Goal: Task Accomplishment & Management: Complete application form

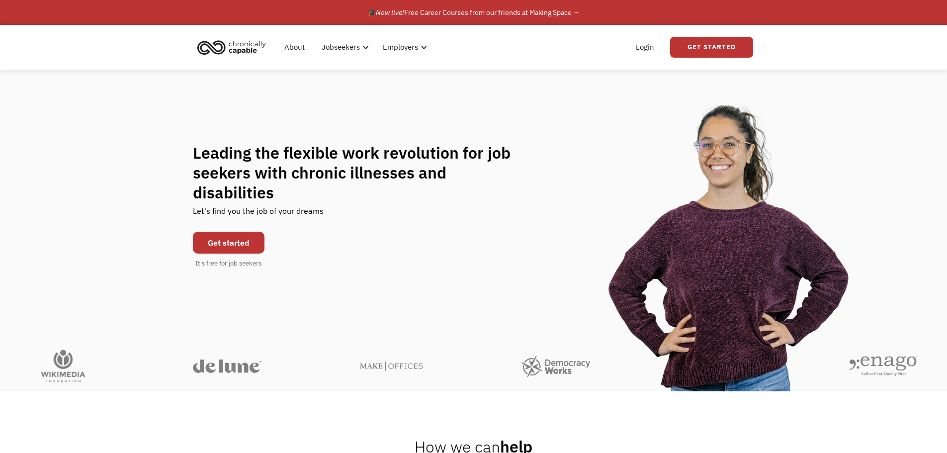
click at [228, 233] on link "Get started" at bounding box center [229, 243] width 72 height 22
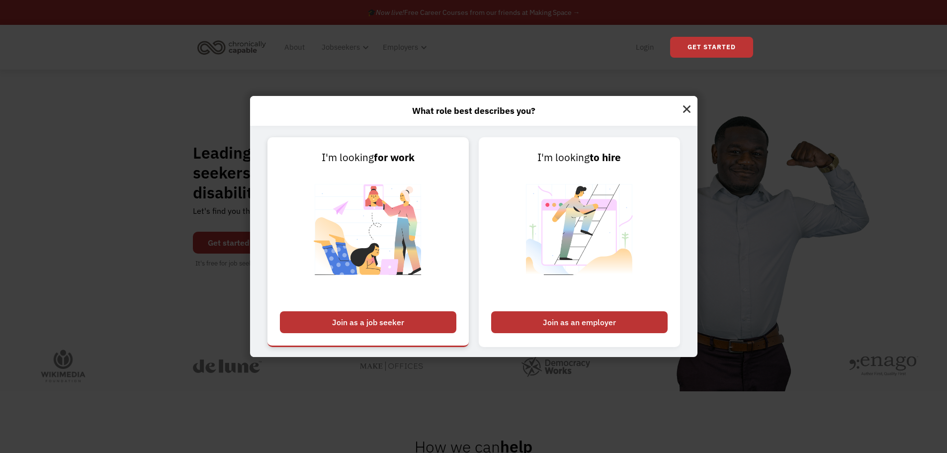
click at [379, 319] on div "Join as a job seeker" at bounding box center [368, 322] width 176 height 22
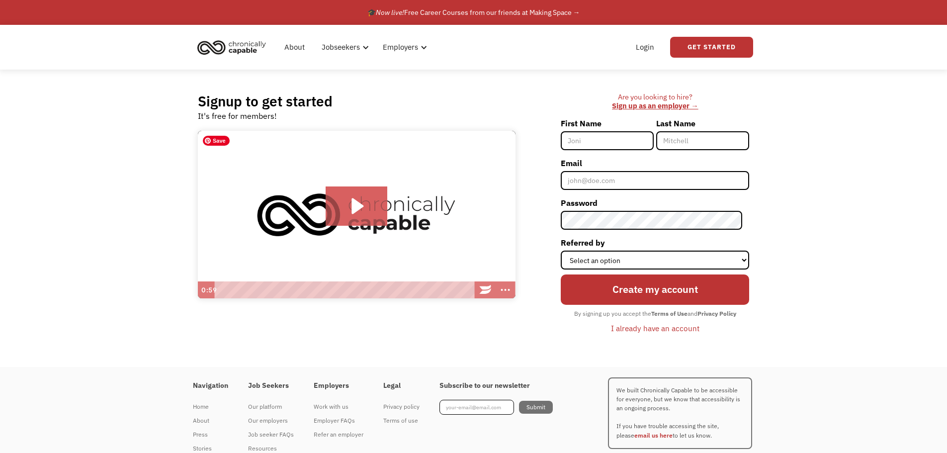
scroll to position [34, 0]
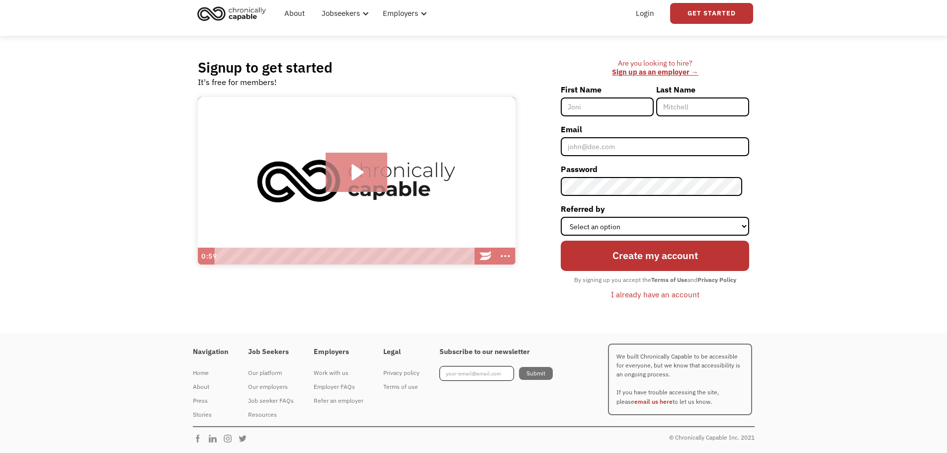
click at [365, 175] on icon "Play Video: Introducing Chronically Capable" at bounding box center [357, 173] width 62 height 40
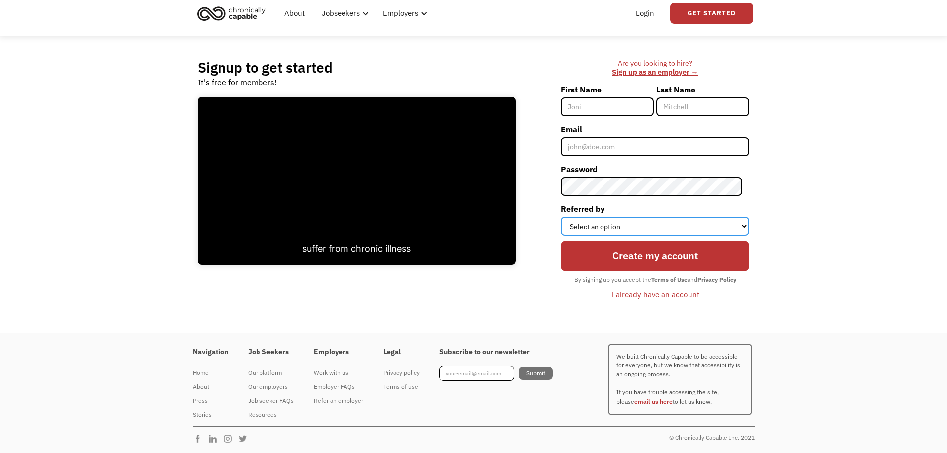
click at [597, 224] on select "Select an option Instagram Facebook Twitter Search Engine News Article Word of …" at bounding box center [655, 226] width 188 height 19
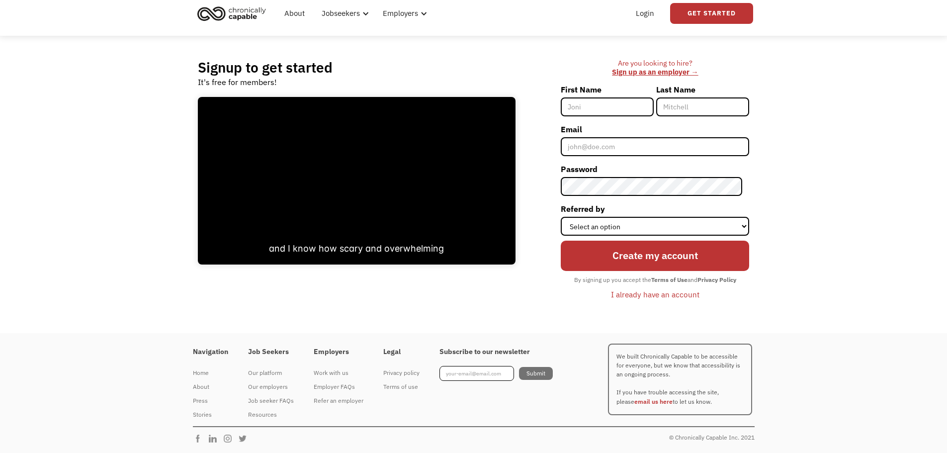
click at [534, 249] on div "Are you looking to hire? ‍ Sign up as an employer → First Name Last Name Email …" at bounding box center [637, 185] width 224 height 252
click at [601, 105] on input "First Name" at bounding box center [607, 106] width 93 height 19
type input "Jason"
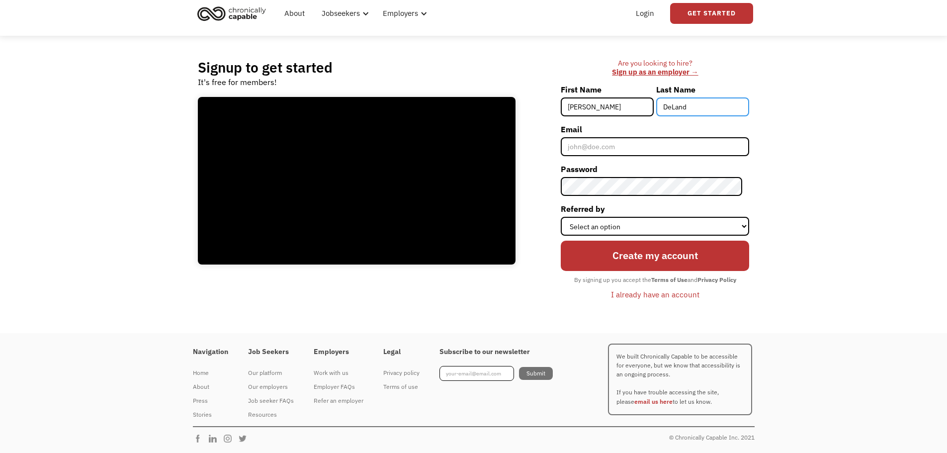
type input "DeLand"
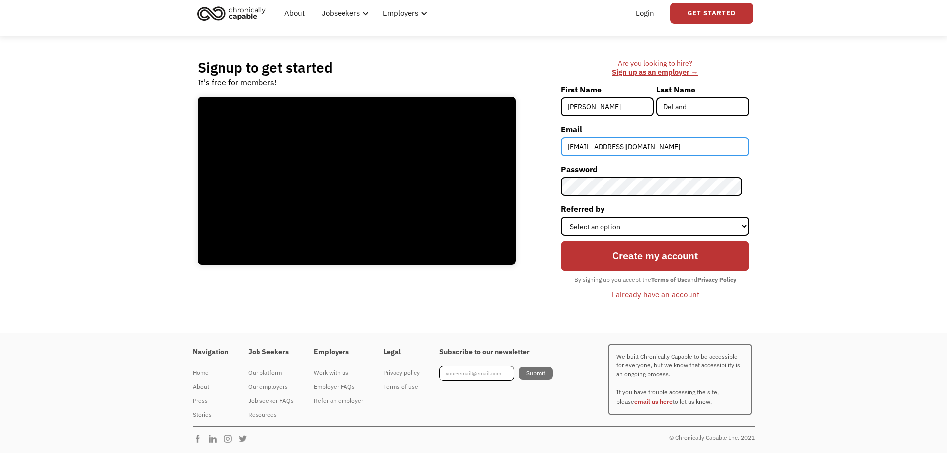
type input "blargibar@gmail.com"
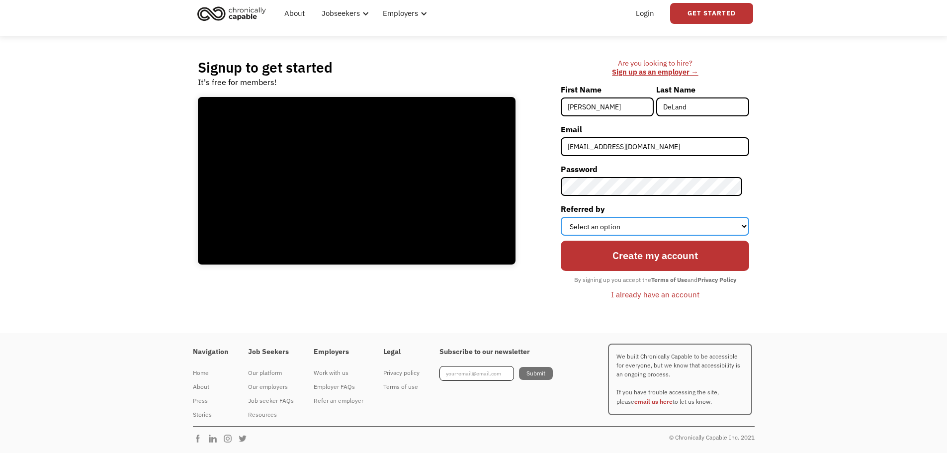
click at [683, 222] on select "Select an option Instagram Facebook Twitter Search Engine News Article Word of …" at bounding box center [655, 226] width 188 height 19
select select "Search Engine"
click at [568, 217] on select "Select an option Instagram Facebook Twitter Search Engine News Article Word of …" at bounding box center [655, 226] width 188 height 19
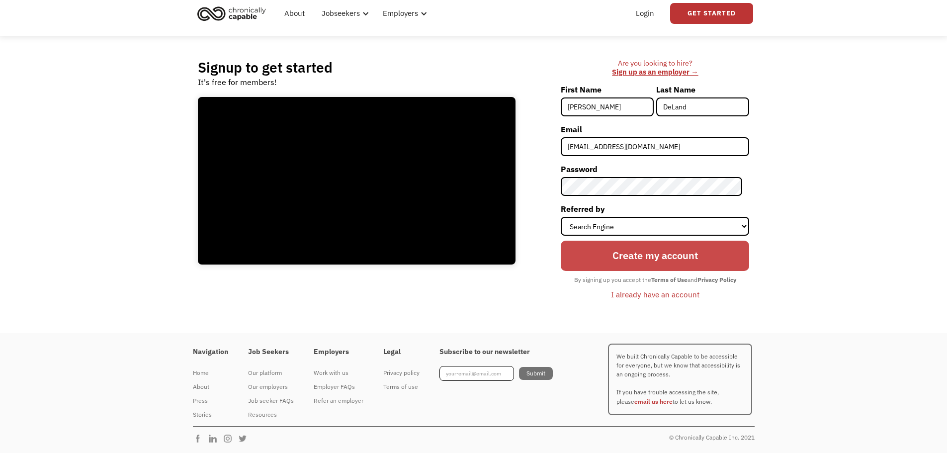
click at [636, 256] on input "Create my account" at bounding box center [655, 256] width 188 height 30
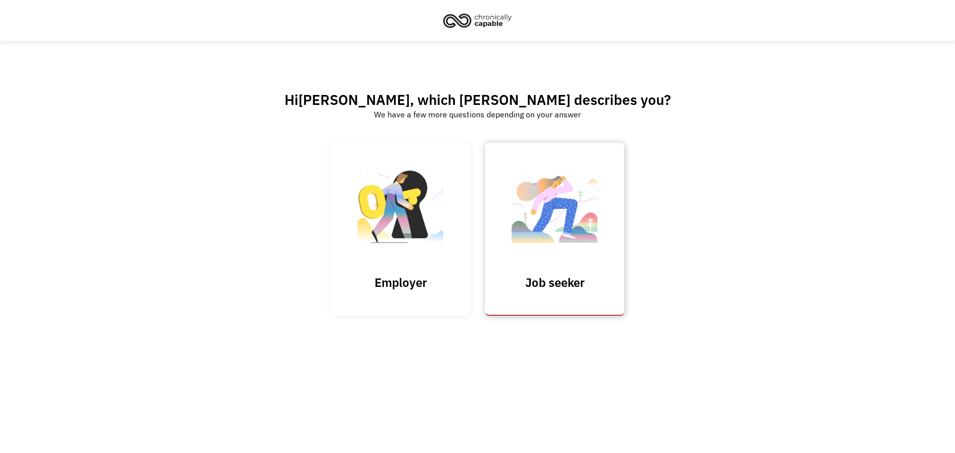
click at [585, 269] on link "Job seeker" at bounding box center [554, 229] width 139 height 173
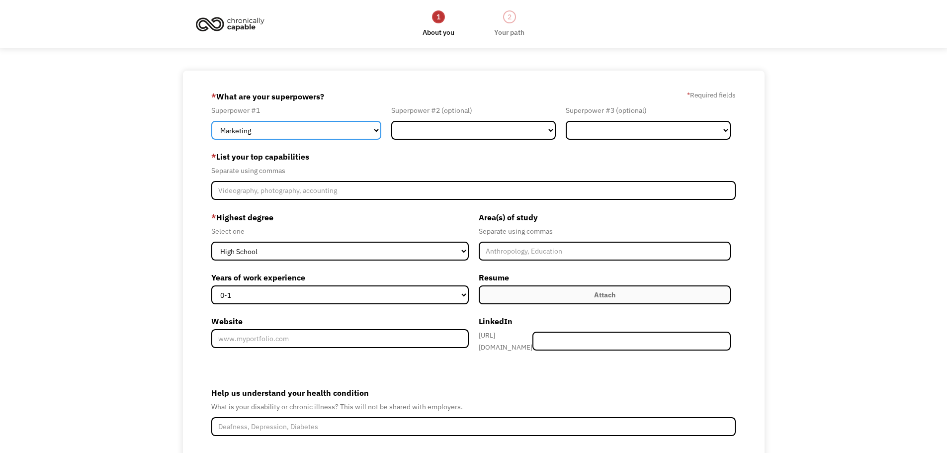
click at [343, 133] on select "Marketing Human Resources Finance Technology Operations Sales Industrial & Manu…" at bounding box center [296, 130] width 170 height 19
click at [343, 134] on select "Marketing Human Resources Finance Technology Operations Sales Industrial & Manu…" at bounding box center [296, 130] width 170 height 19
click at [332, 136] on select "Marketing Human Resources Finance Technology Operations Sales Industrial & Manu…" at bounding box center [296, 130] width 170 height 19
select select "Other"
click at [211, 121] on select "Marketing Human Resources Finance Technology Operations Sales Industrial & Manu…" at bounding box center [296, 130] width 170 height 19
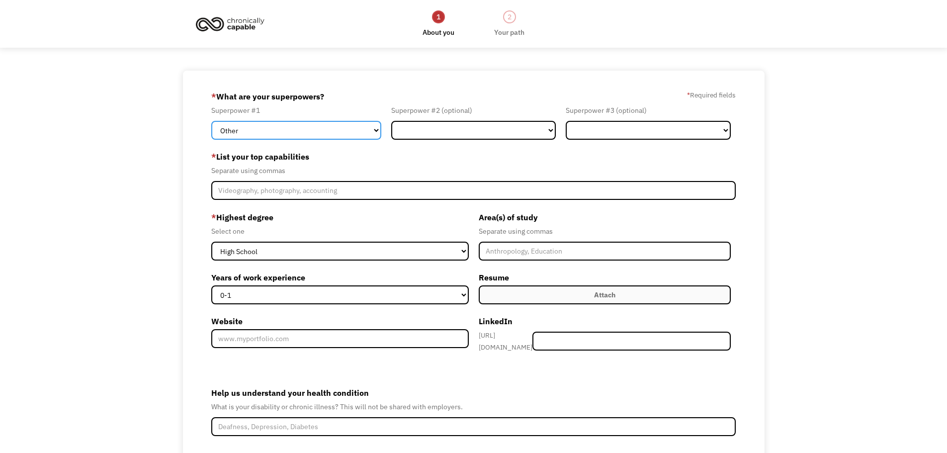
scroll to position [50, 0]
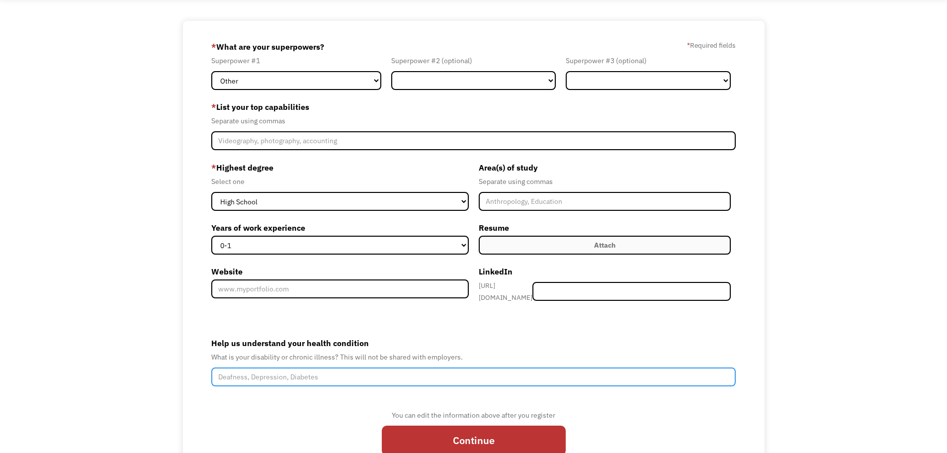
click at [307, 371] on input "Help us understand your health condition" at bounding box center [473, 376] width 525 height 19
type input "ADHD"
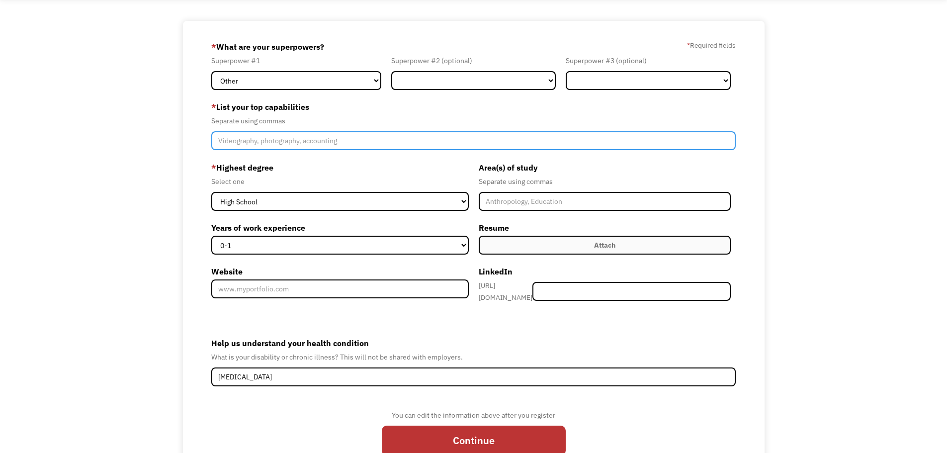
click at [247, 131] on input "Member-Create-Step1" at bounding box center [473, 140] width 525 height 19
type input "Communication"
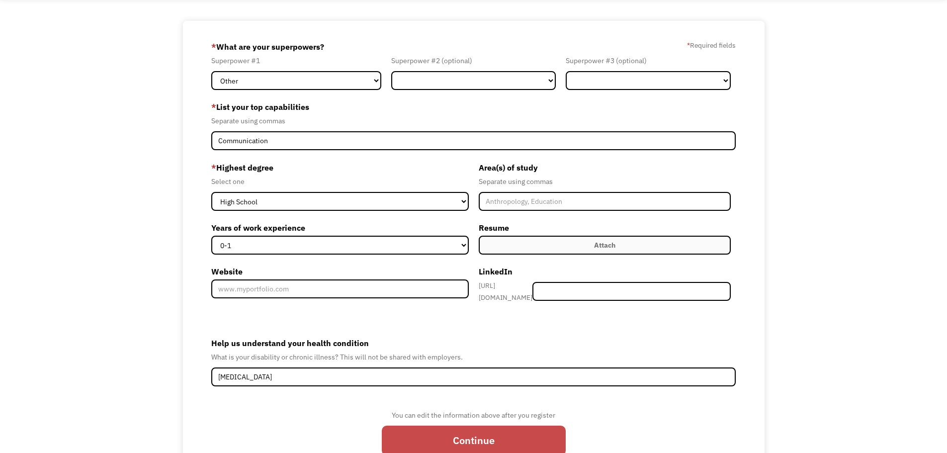
click at [470, 432] on input "Continue" at bounding box center [474, 441] width 184 height 30
type input "Please wait..."
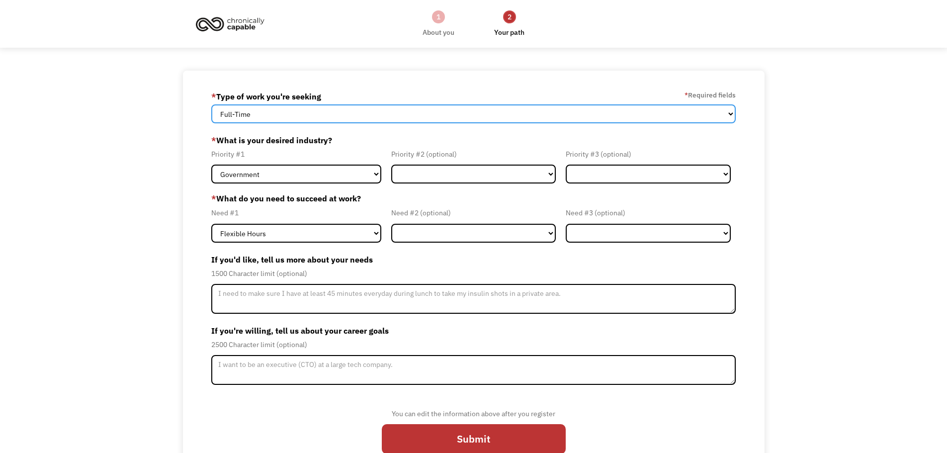
click at [259, 108] on select "Full-Time Part-Time Both Full-Time and Part-Time" at bounding box center [473, 113] width 525 height 19
click at [211, 104] on select "Full-Time Part-Time Both Full-Time and Part-Time" at bounding box center [473, 113] width 525 height 19
click at [269, 111] on select "Full-Time Part-Time Both Full-Time and Part-Time" at bounding box center [473, 113] width 525 height 19
select select "Both Full-Time and Part-Time"
click at [211, 104] on select "Full-Time Part-Time Both Full-Time and Part-Time" at bounding box center [473, 113] width 525 height 19
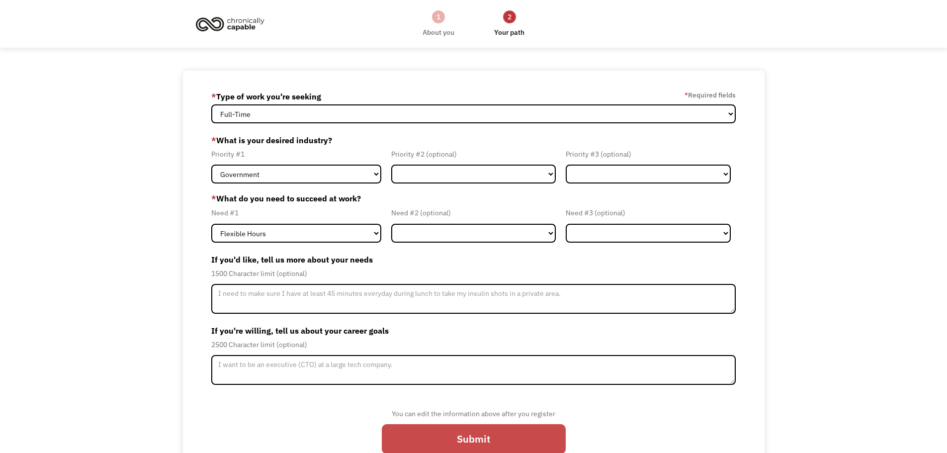
click at [423, 442] on input "Submit" at bounding box center [474, 439] width 184 height 30
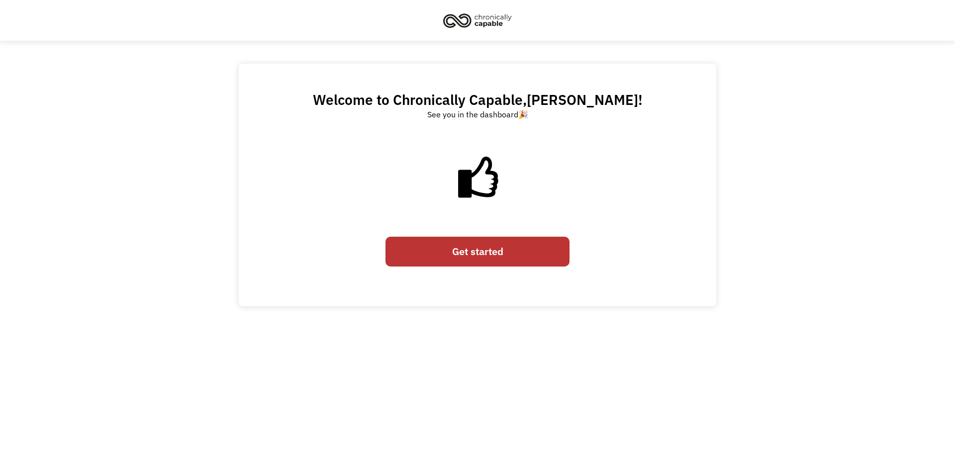
click at [478, 253] on link "Get started" at bounding box center [477, 252] width 184 height 30
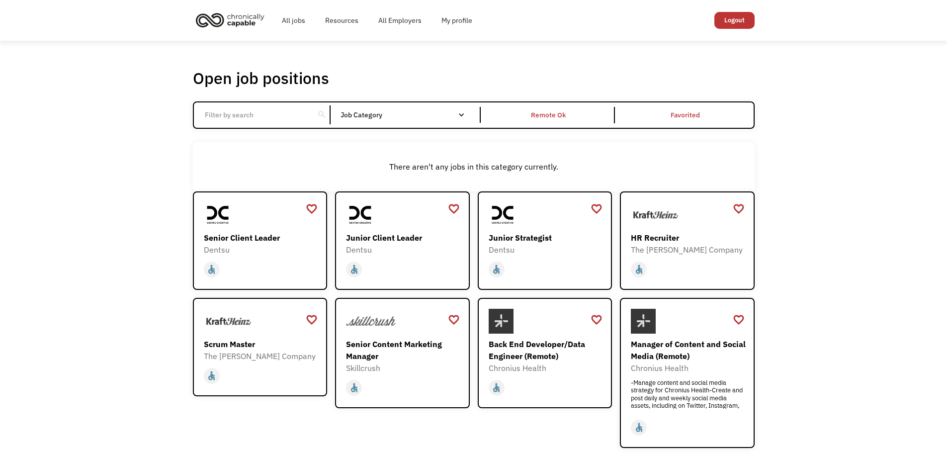
click at [290, 114] on input "Email Form" at bounding box center [254, 114] width 111 height 19
click at [291, 24] on link "All jobs" at bounding box center [293, 20] width 43 height 32
click at [453, 25] on link "My profile" at bounding box center [457, 20] width 51 height 32
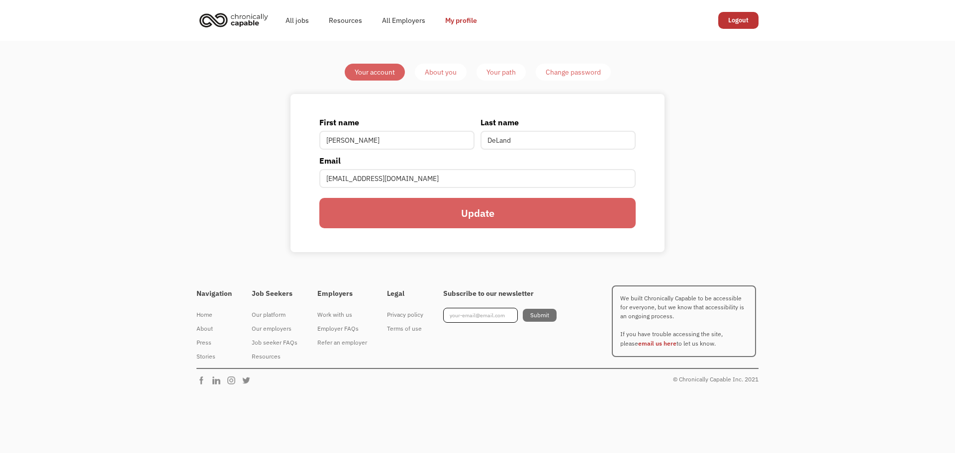
click at [438, 72] on div "About you" at bounding box center [441, 72] width 32 height 12
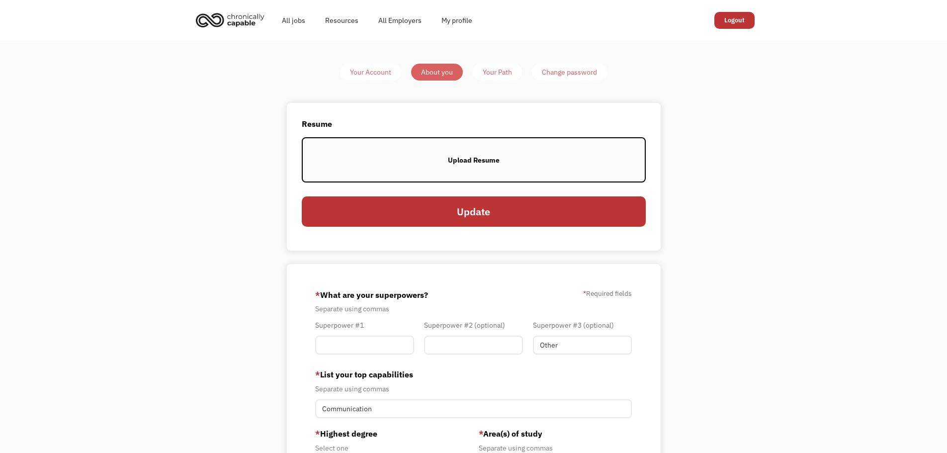
click at [500, 70] on div "Your Path" at bounding box center [497, 72] width 29 height 12
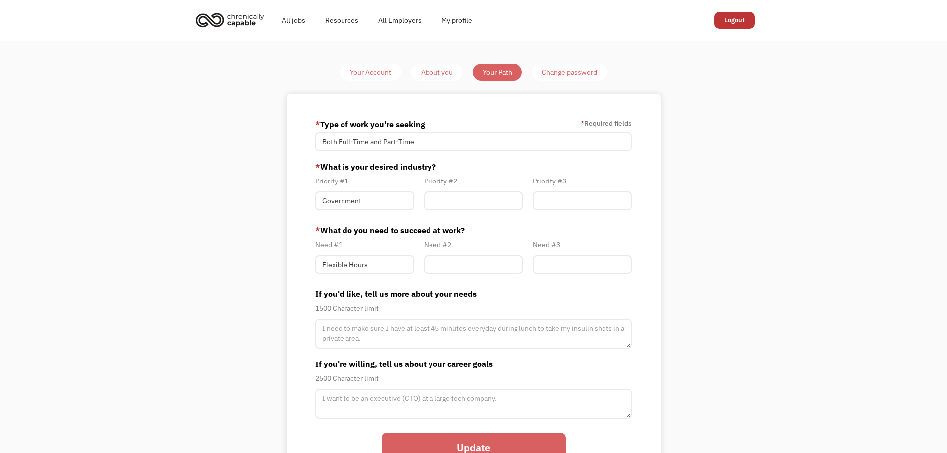
click at [501, 442] on input "Update" at bounding box center [474, 448] width 184 height 30
click at [289, 19] on link "All jobs" at bounding box center [293, 20] width 43 height 32
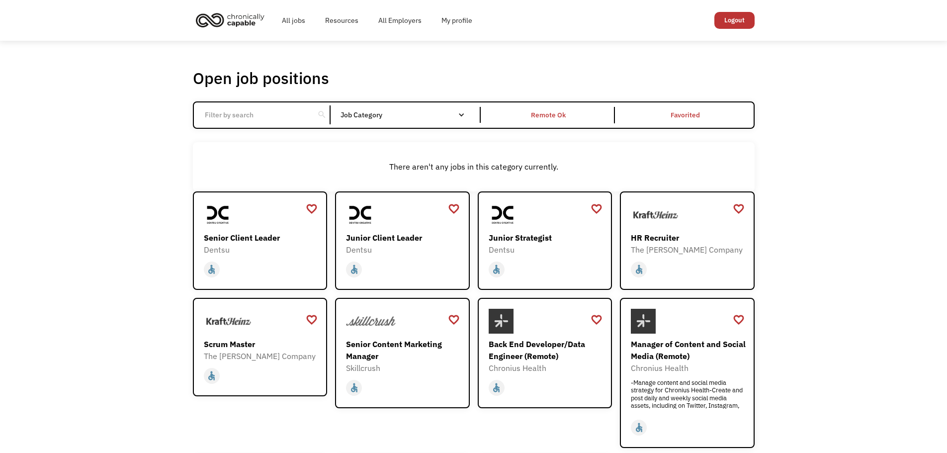
click at [268, 112] on input "Email Form" at bounding box center [254, 114] width 111 height 19
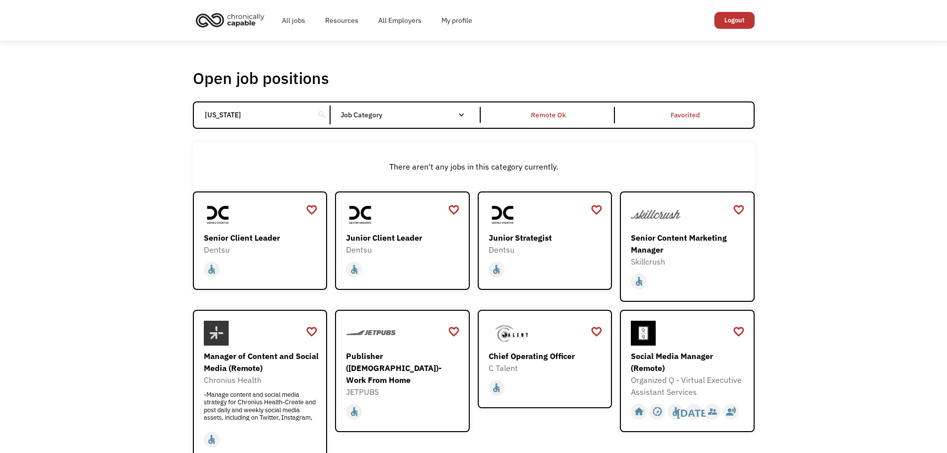
type input "maryland"
click input "Email Form" at bounding box center [0, 0] width 0 height 0
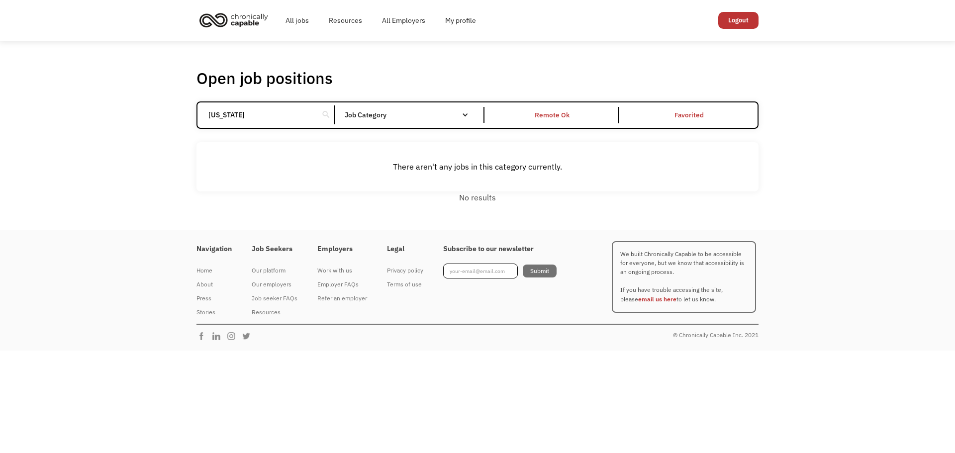
click at [264, 114] on input "maryland" at bounding box center [257, 114] width 111 height 19
drag, startPoint x: 264, startPoint y: 114, endPoint x: 150, endPoint y: 111, distance: 114.9
click at [150, 111] on div "Open job positions You have X liked items Search maryland search Filter by cate…" at bounding box center [477, 135] width 955 height 189
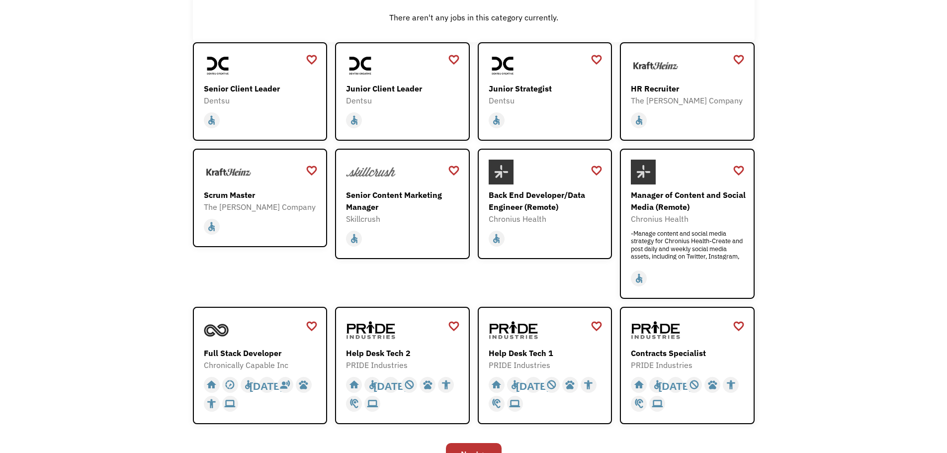
scroll to position [199, 0]
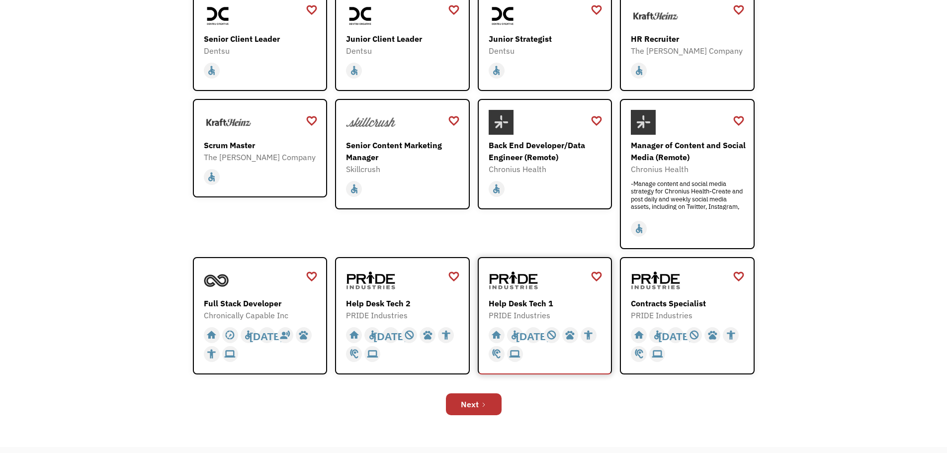
click at [510, 304] on div "Help Desk Tech 1" at bounding box center [546, 303] width 115 height 12
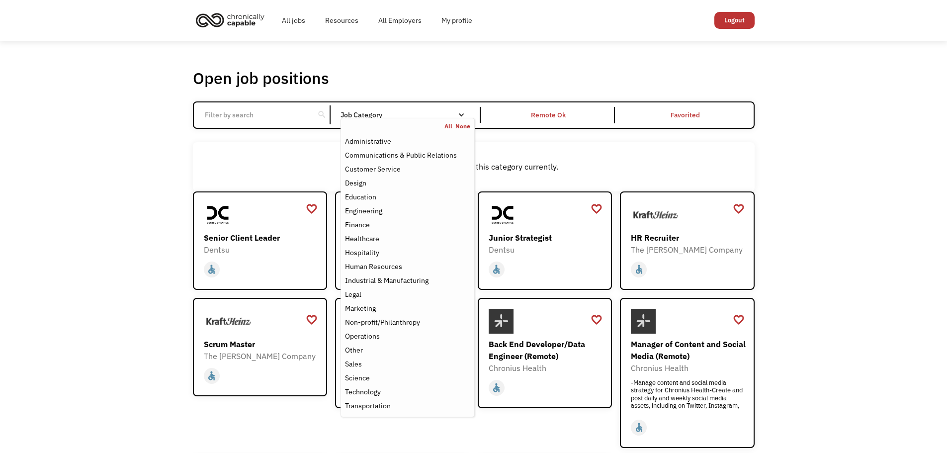
scroll to position [50, 0]
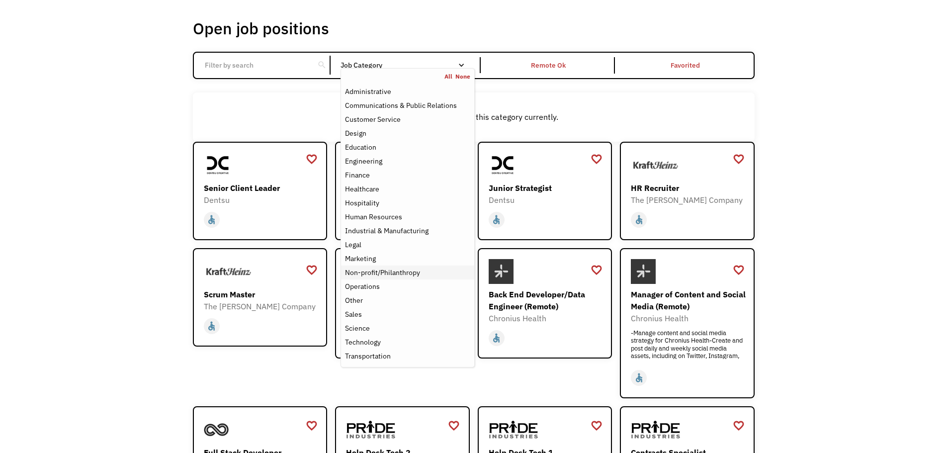
click at [419, 274] on div "Non-profit/Philanthropy" at bounding box center [382, 272] width 75 height 12
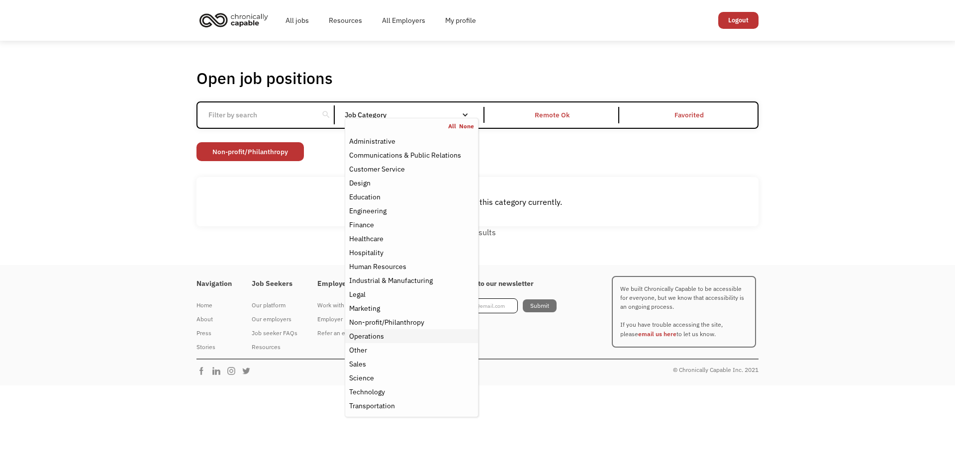
click at [434, 338] on div "Operations" at bounding box center [411, 336] width 125 height 12
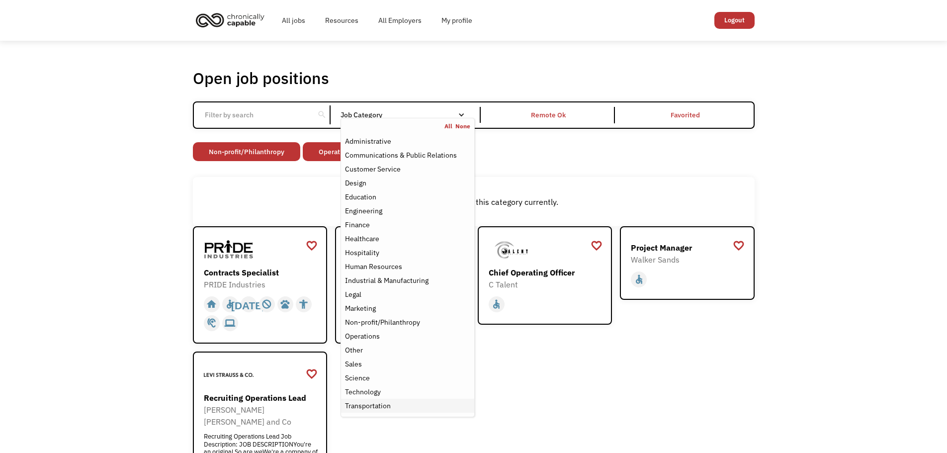
click at [436, 401] on div "Transportation" at bounding box center [407, 406] width 125 height 12
click at [436, 406] on div "Transportation" at bounding box center [407, 406] width 125 height 12
